Goal: Task Accomplishment & Management: Manage account settings

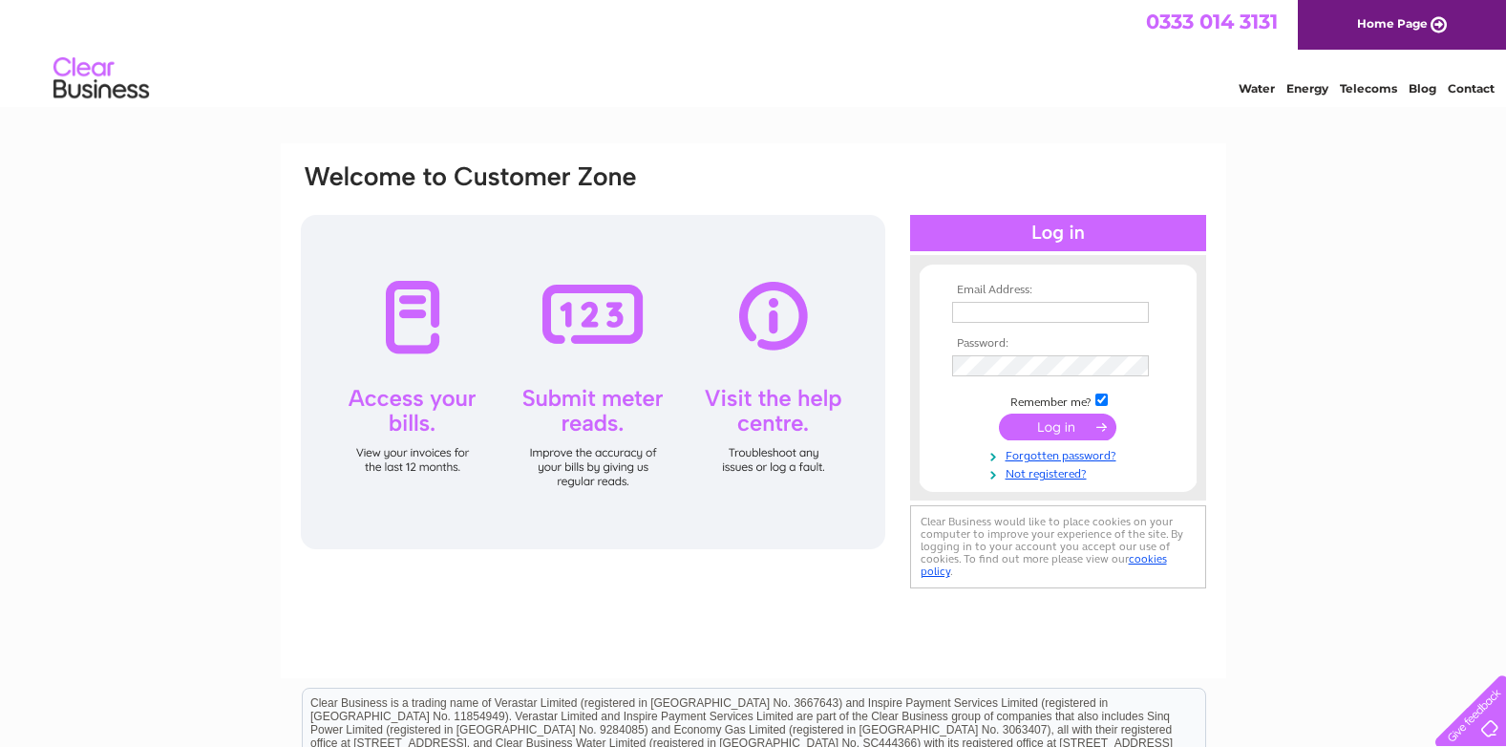
type input "[EMAIL_ADDRESS][DOMAIN_NAME]"
click at [1045, 424] on input "submit" at bounding box center [1057, 427] width 117 height 27
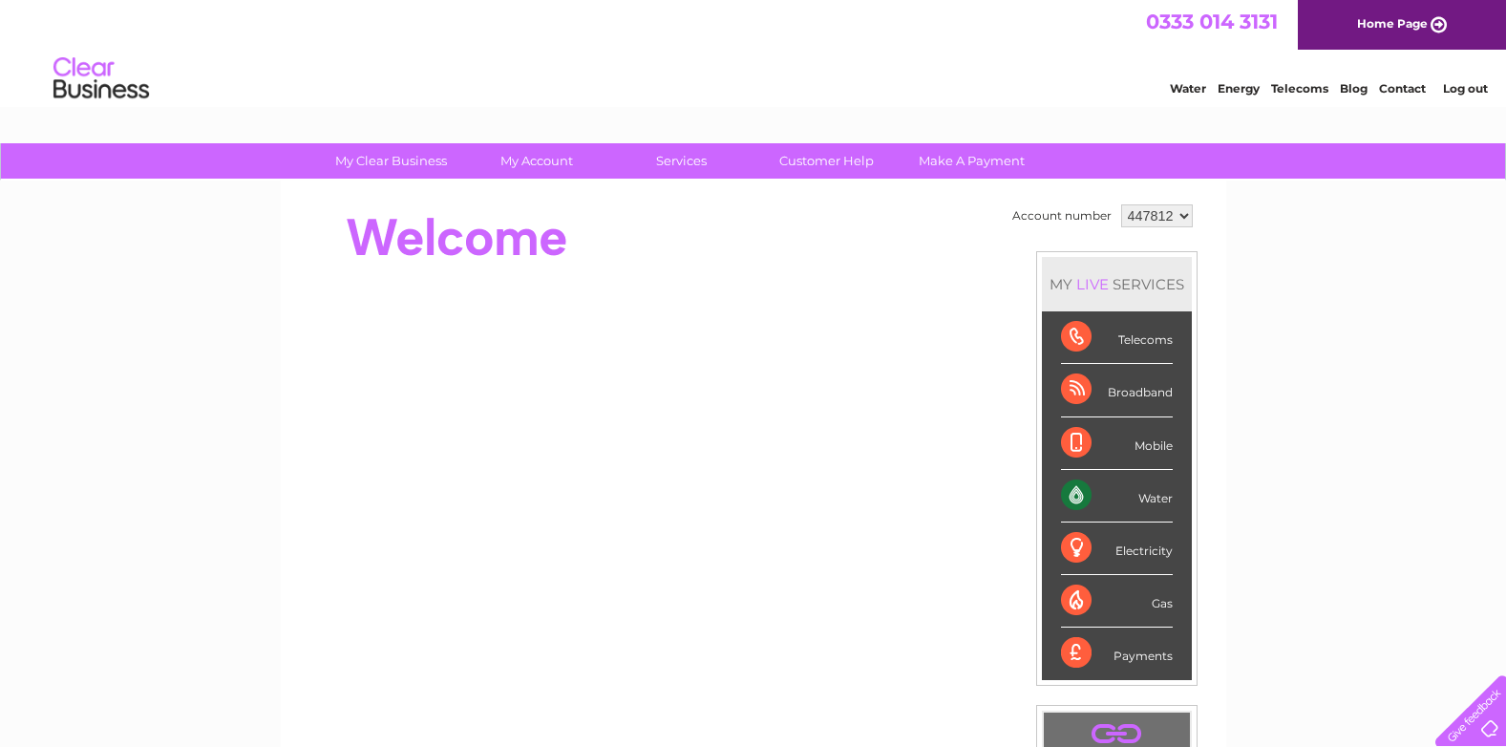
click at [1141, 492] on div "Water" at bounding box center [1117, 496] width 112 height 53
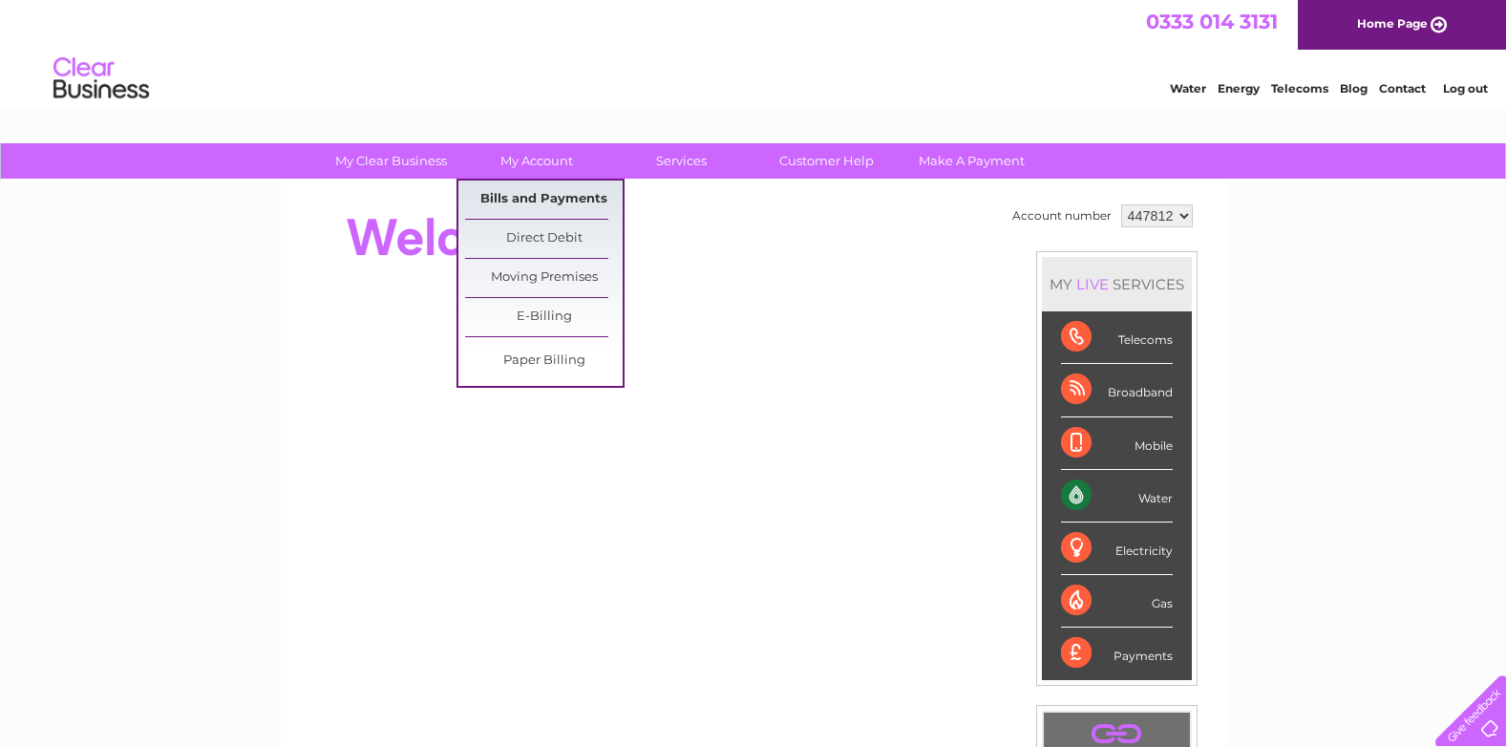
click at [537, 202] on link "Bills and Payments" at bounding box center [544, 200] width 158 height 38
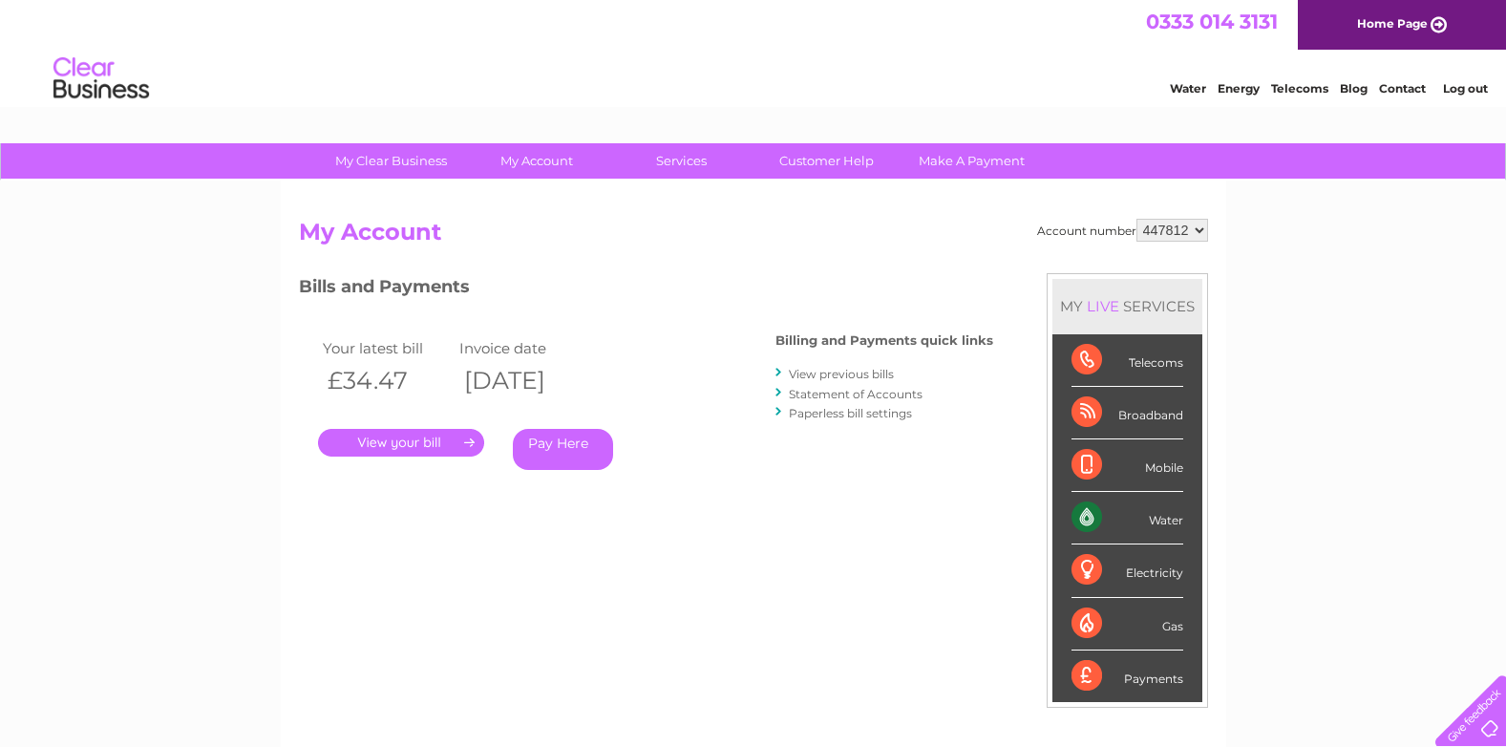
click at [380, 443] on link "." at bounding box center [401, 443] width 166 height 28
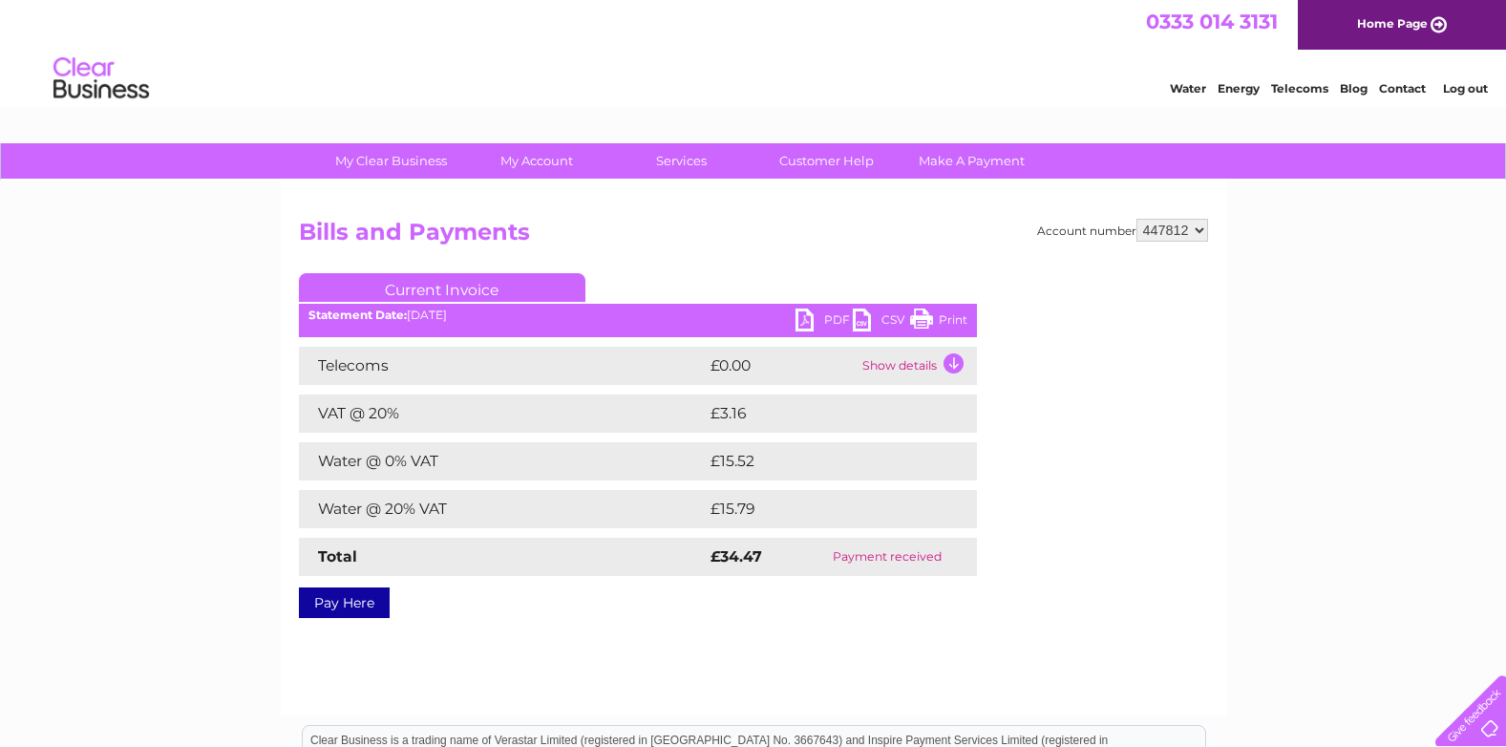
click at [923, 319] on link "Print" at bounding box center [938, 322] width 57 height 28
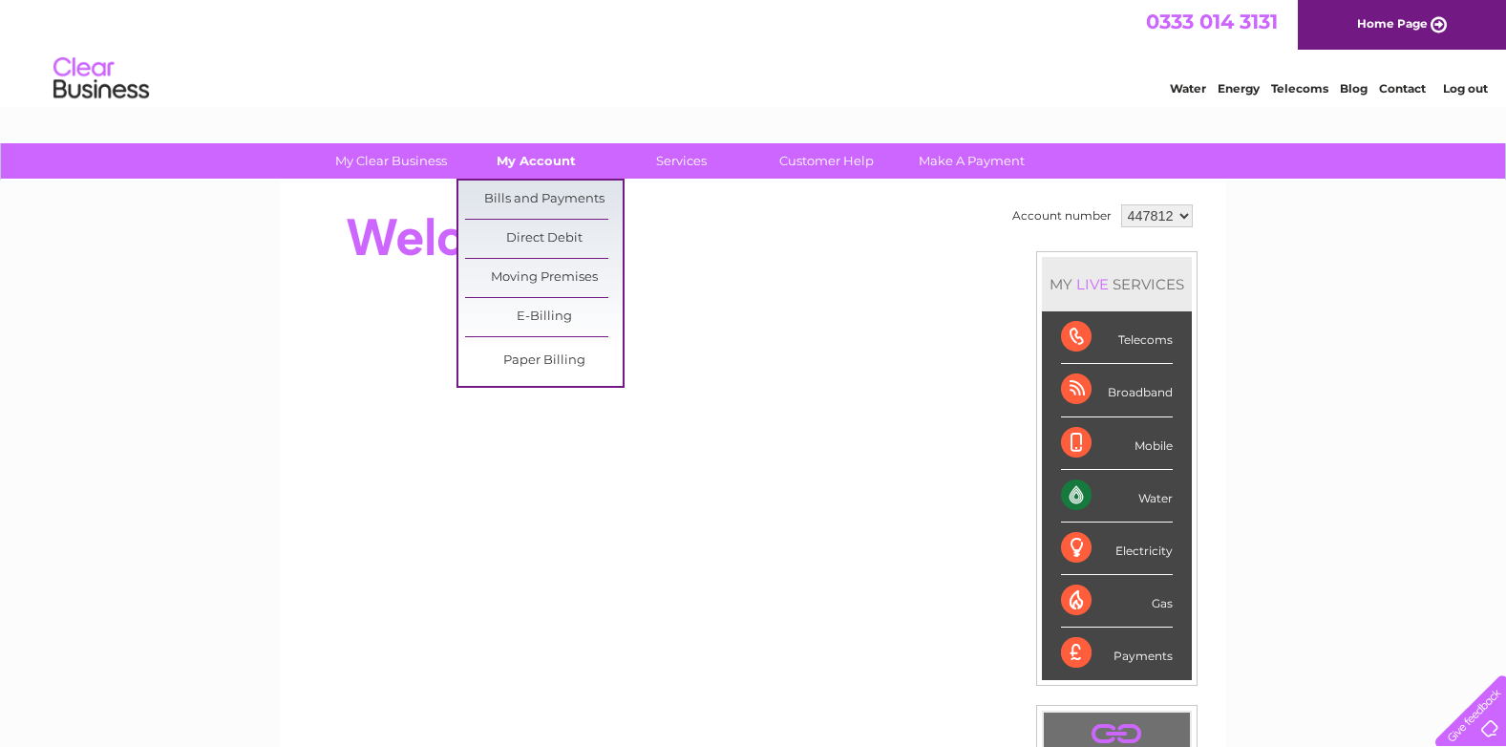
click at [538, 161] on link "My Account" at bounding box center [536, 160] width 158 height 35
click at [544, 195] on link "Bills and Payments" at bounding box center [544, 200] width 158 height 38
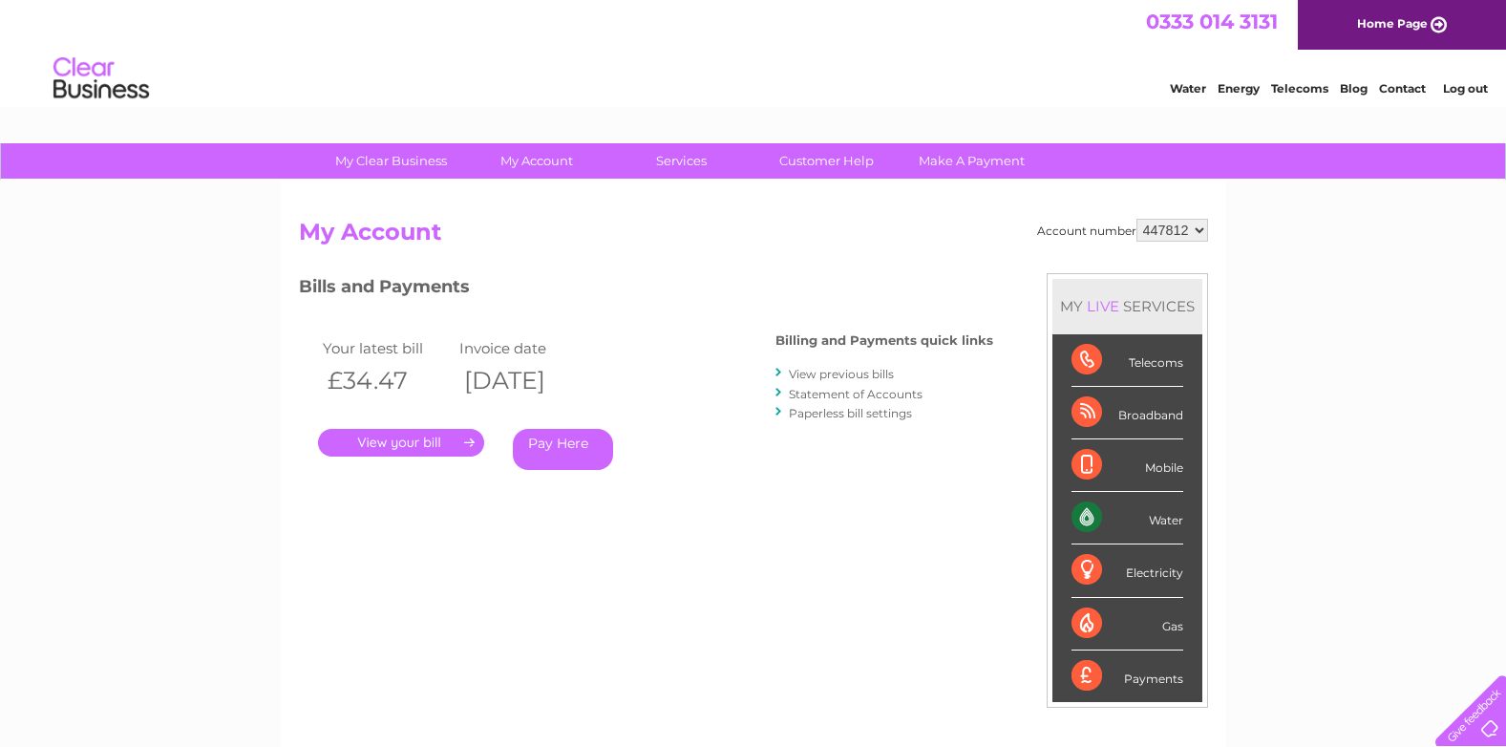
click at [806, 376] on link "View previous bills" at bounding box center [841, 374] width 105 height 14
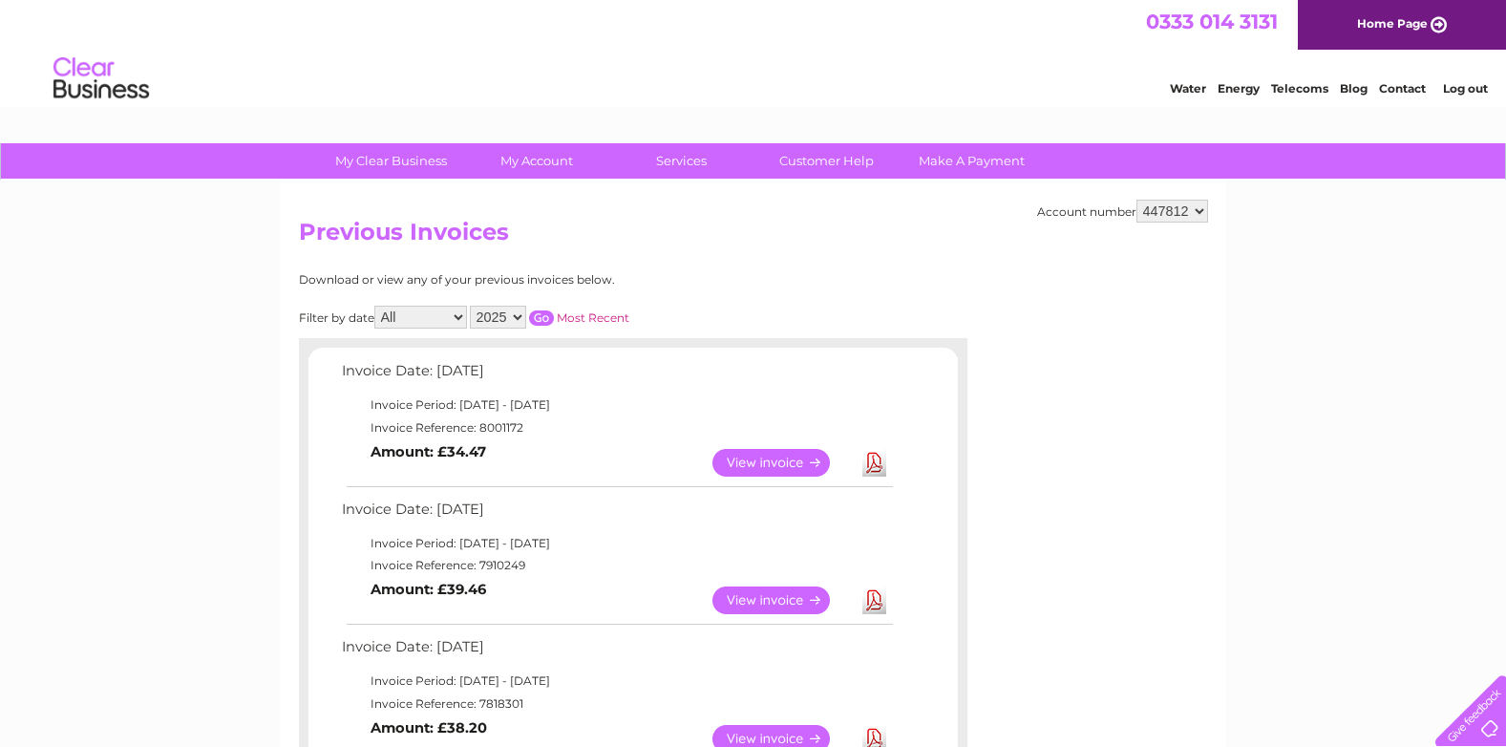
click at [782, 596] on link "View" at bounding box center [782, 600] width 140 height 28
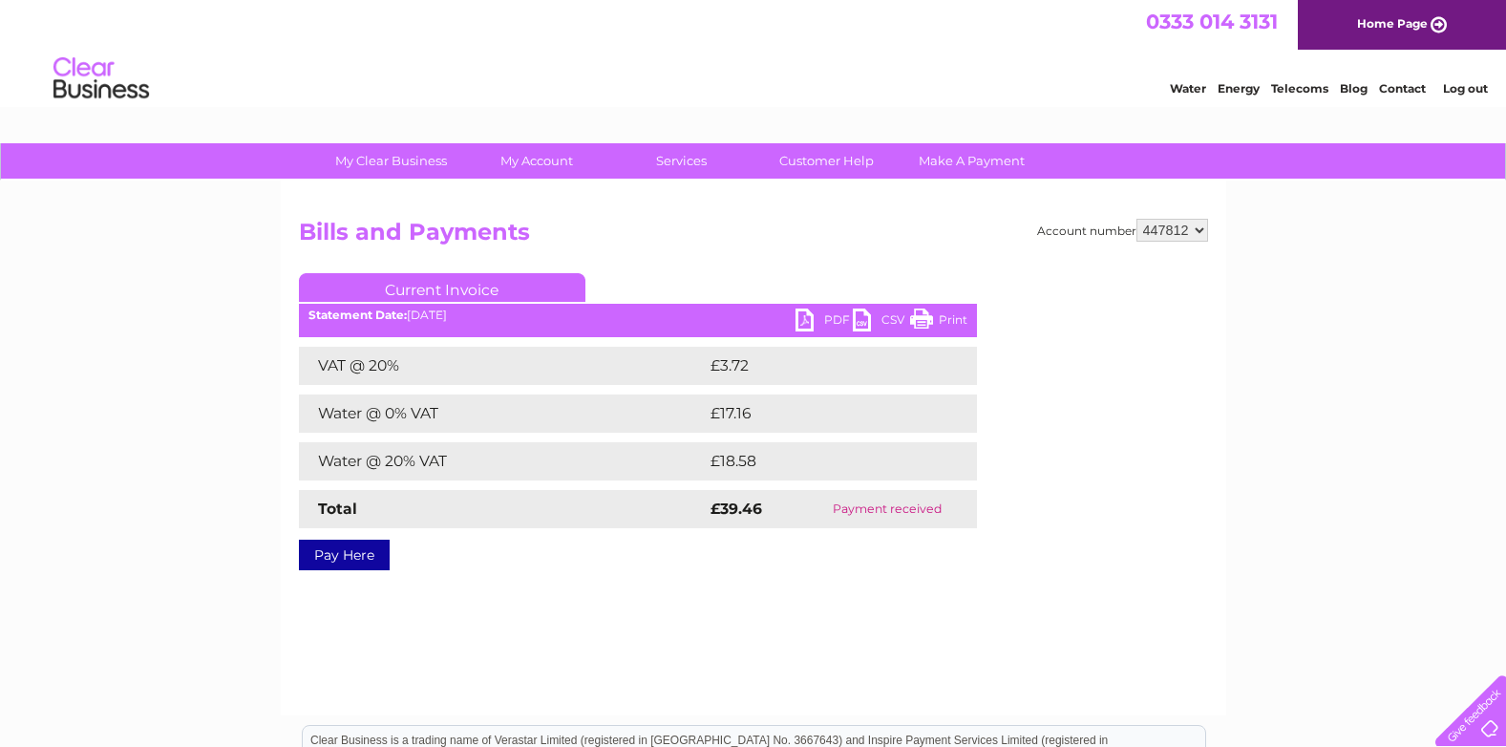
click at [929, 319] on link "Print" at bounding box center [938, 322] width 57 height 28
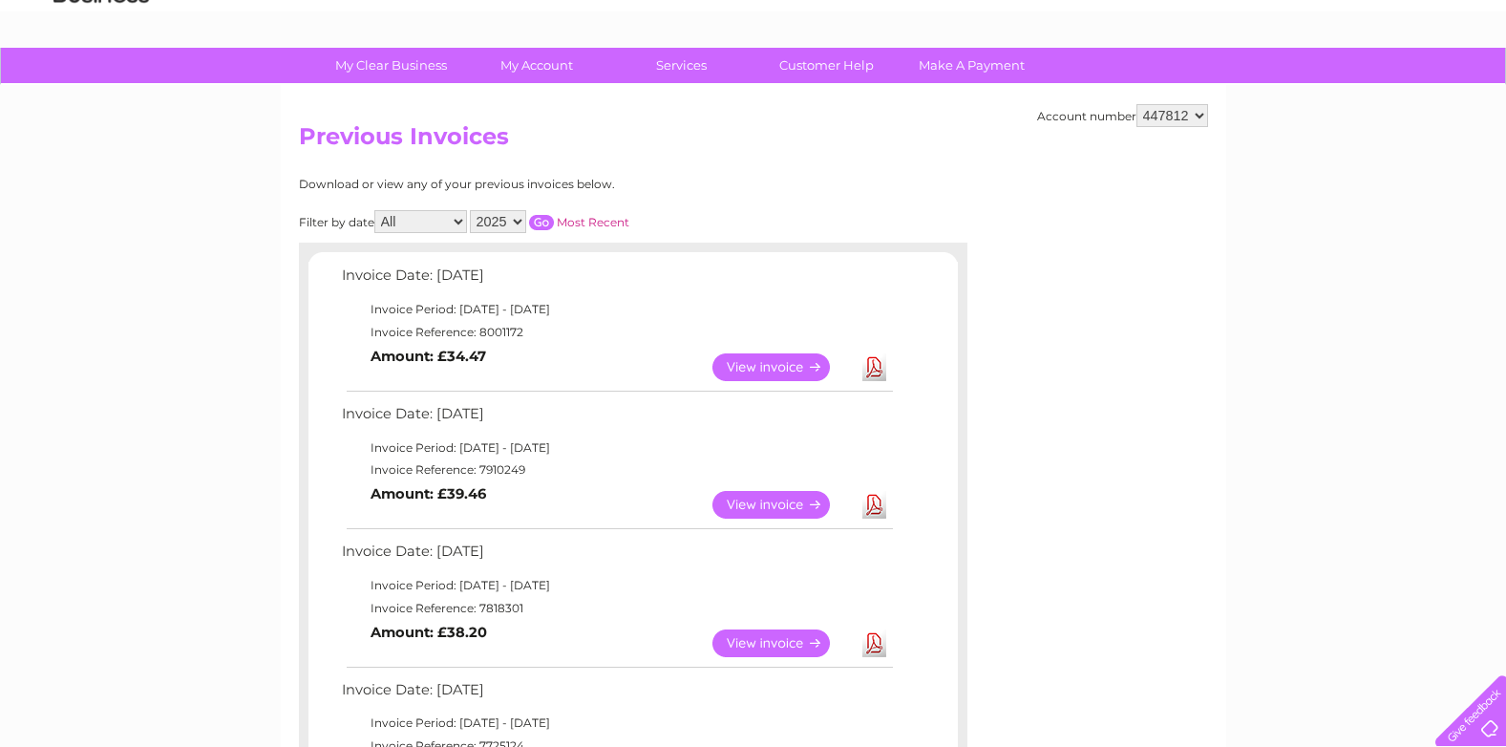
scroll to position [191, 0]
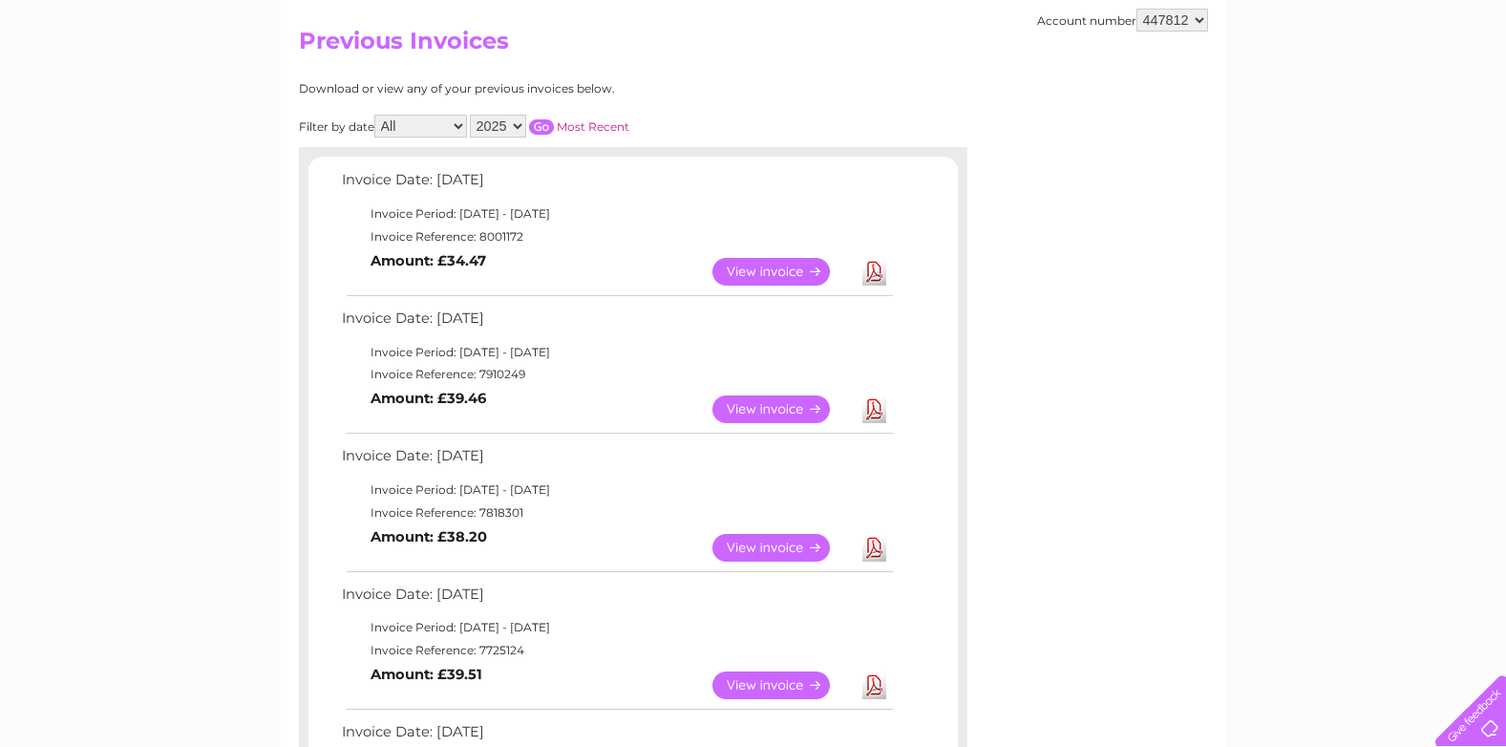
click at [772, 548] on link "View" at bounding box center [782, 548] width 140 height 28
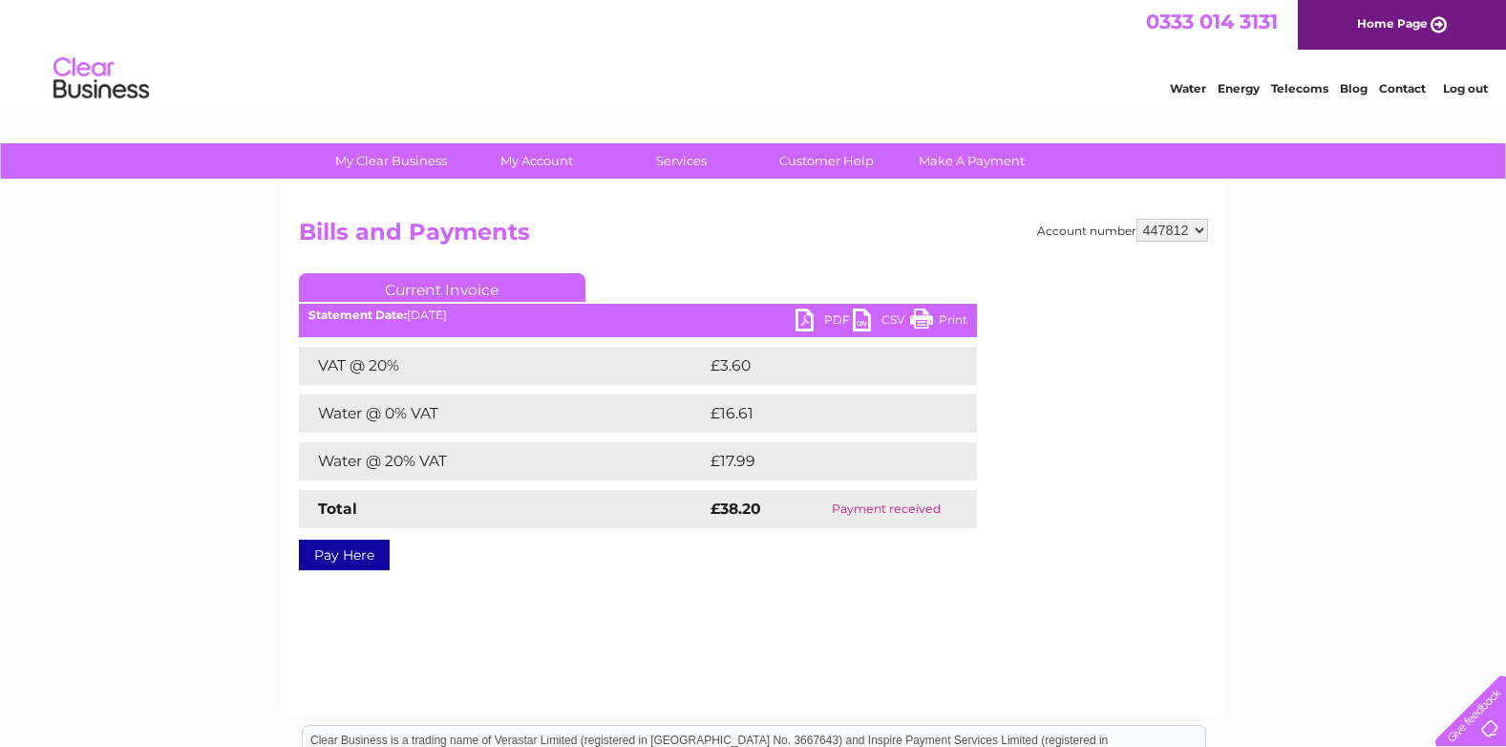
click at [931, 319] on link "Print" at bounding box center [938, 322] width 57 height 28
